Goal: Information Seeking & Learning: Understand process/instructions

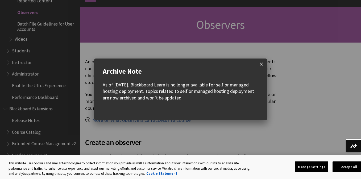
click at [262, 64] on span at bounding box center [261, 64] width 11 height 11
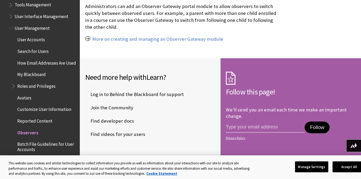
scroll to position [734, 0]
click at [20, 40] on span "User Accounts" at bounding box center [31, 38] width 28 height 7
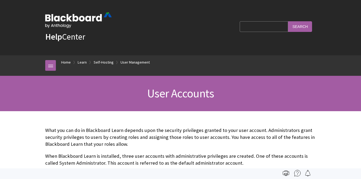
scroll to position [760, 0]
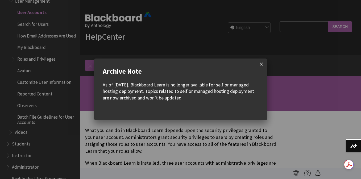
click at [261, 64] on span at bounding box center [261, 64] width 11 height 11
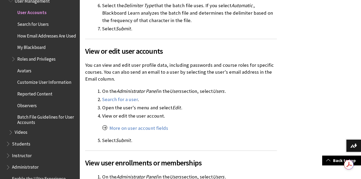
scroll to position [1834, 0]
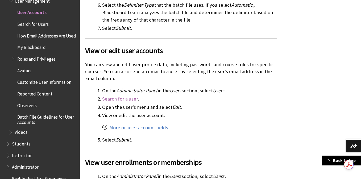
click at [125, 96] on link "Search for a user" at bounding box center [120, 99] width 36 height 6
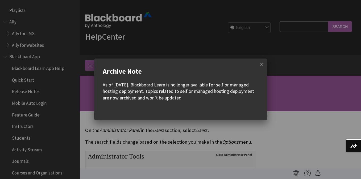
scroll to position [772, 0]
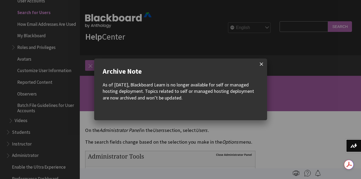
click at [264, 65] on span at bounding box center [261, 64] width 11 height 11
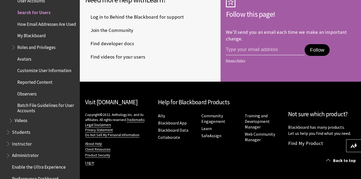
scroll to position [0, 0]
